Goal: Find specific page/section: Find specific page/section

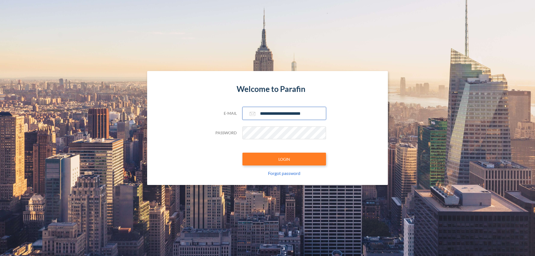
type input "**********"
click at [284, 159] on button "LOGIN" at bounding box center [284, 159] width 84 height 13
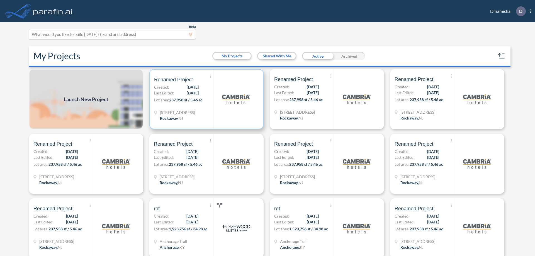
scroll to position [1, 0]
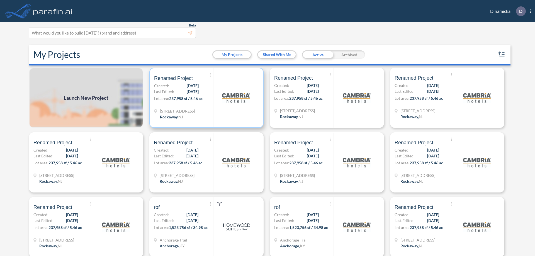
click at [205, 98] on p "Lot area: 237,958 sf / 5.46 ac" at bounding box center [183, 99] width 59 height 8
